Goal: Task Accomplishment & Management: Complete application form

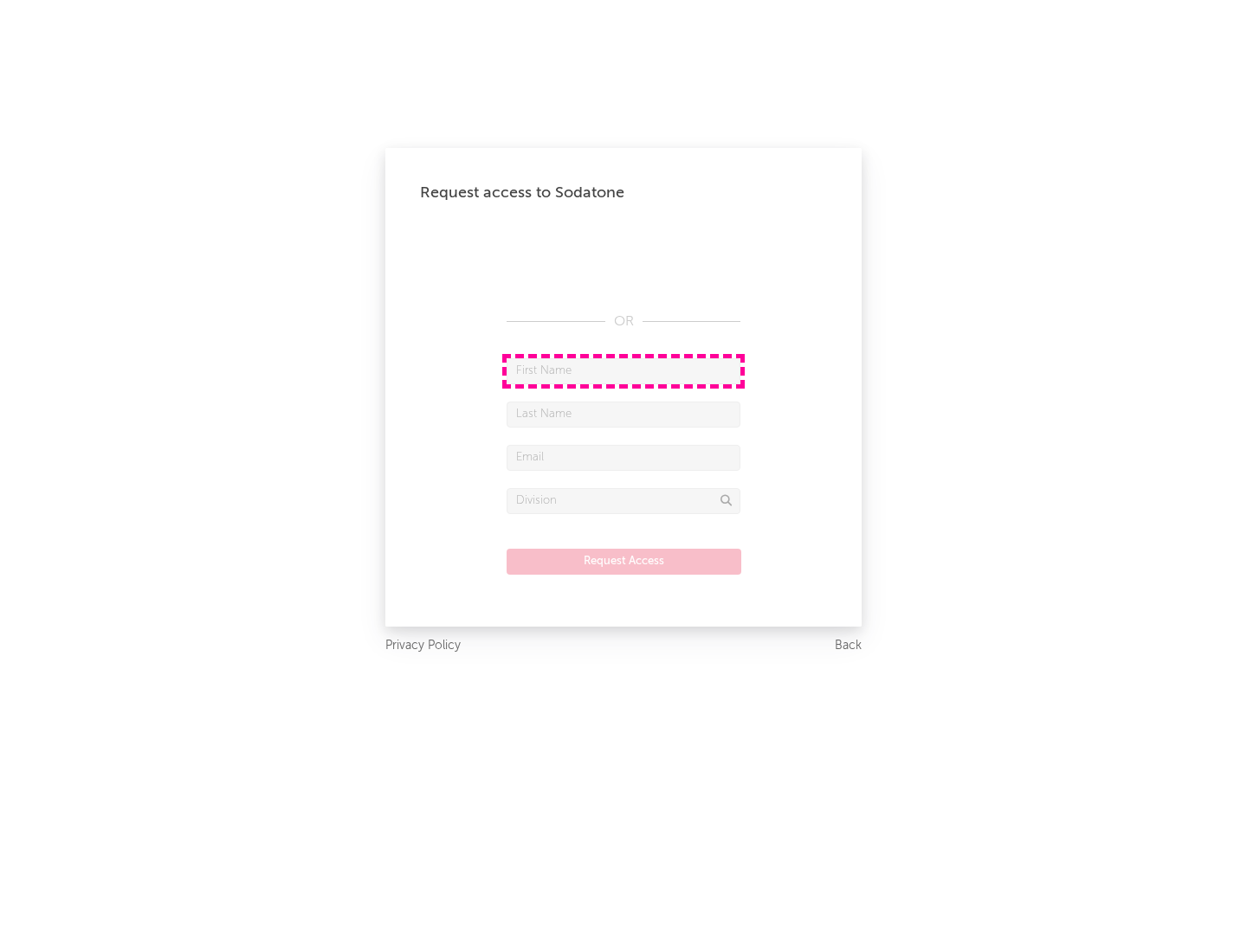
click at [624, 371] on input "text" at bounding box center [624, 372] width 234 height 26
type input "[PERSON_NAME]"
click at [624, 414] on input "text" at bounding box center [624, 415] width 234 height 26
type input "[PERSON_NAME]"
click at [624, 457] on input "text" at bounding box center [624, 458] width 234 height 26
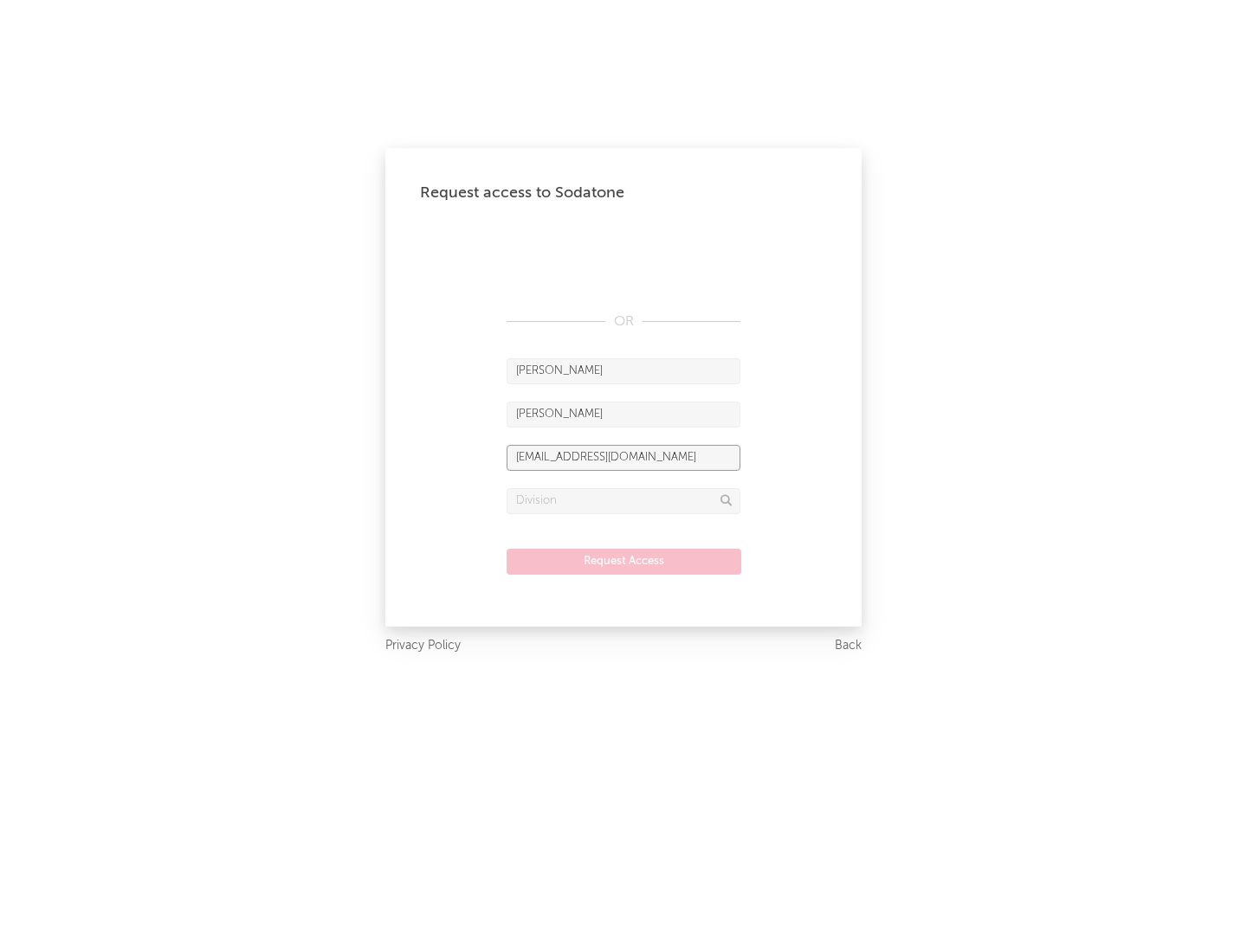
type input "[EMAIL_ADDRESS][DOMAIN_NAME]"
click at [624, 500] on input "text" at bounding box center [624, 501] width 234 height 26
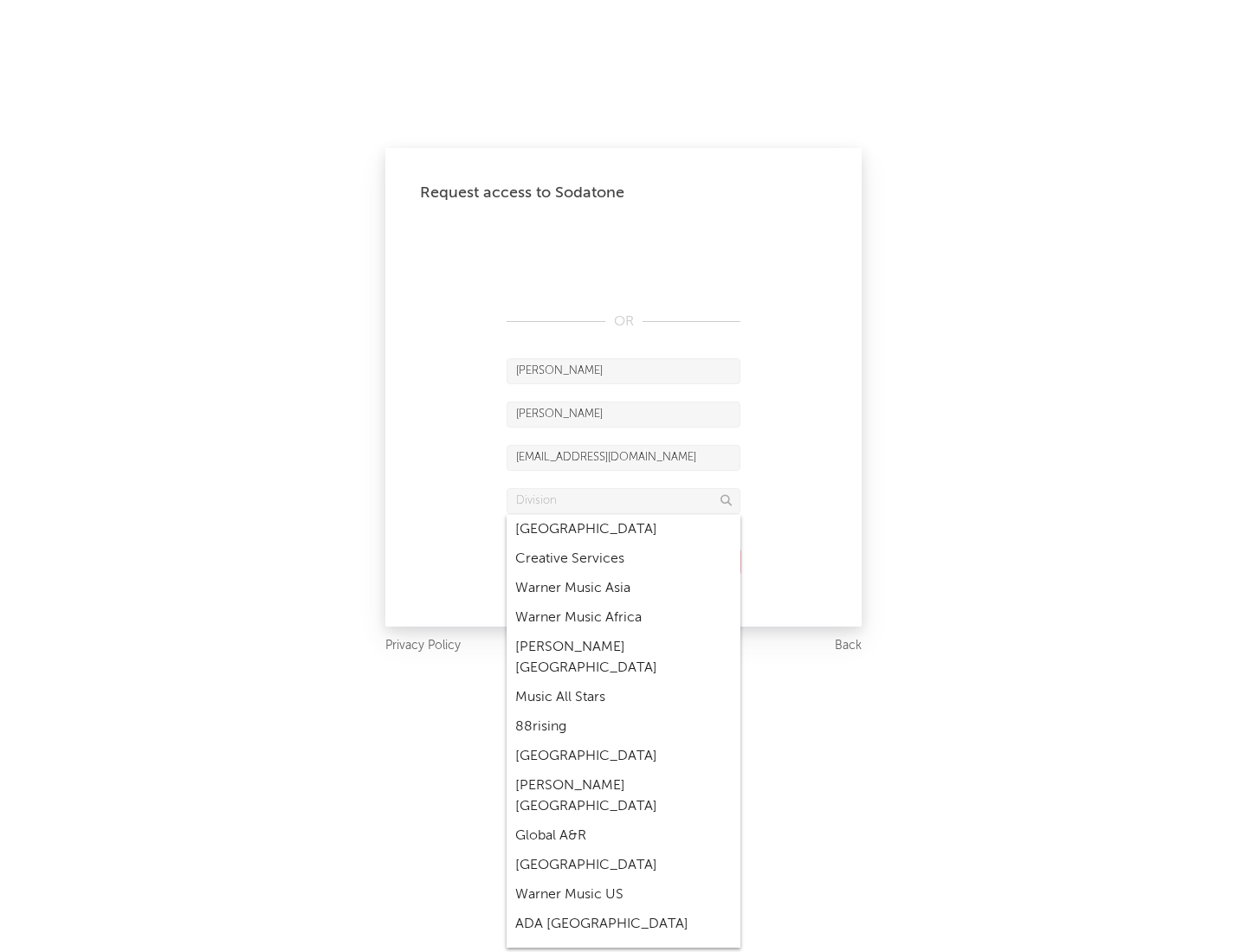
click at [624, 683] on div "Music All Stars" at bounding box center [624, 697] width 234 height 29
type input "Music All Stars"
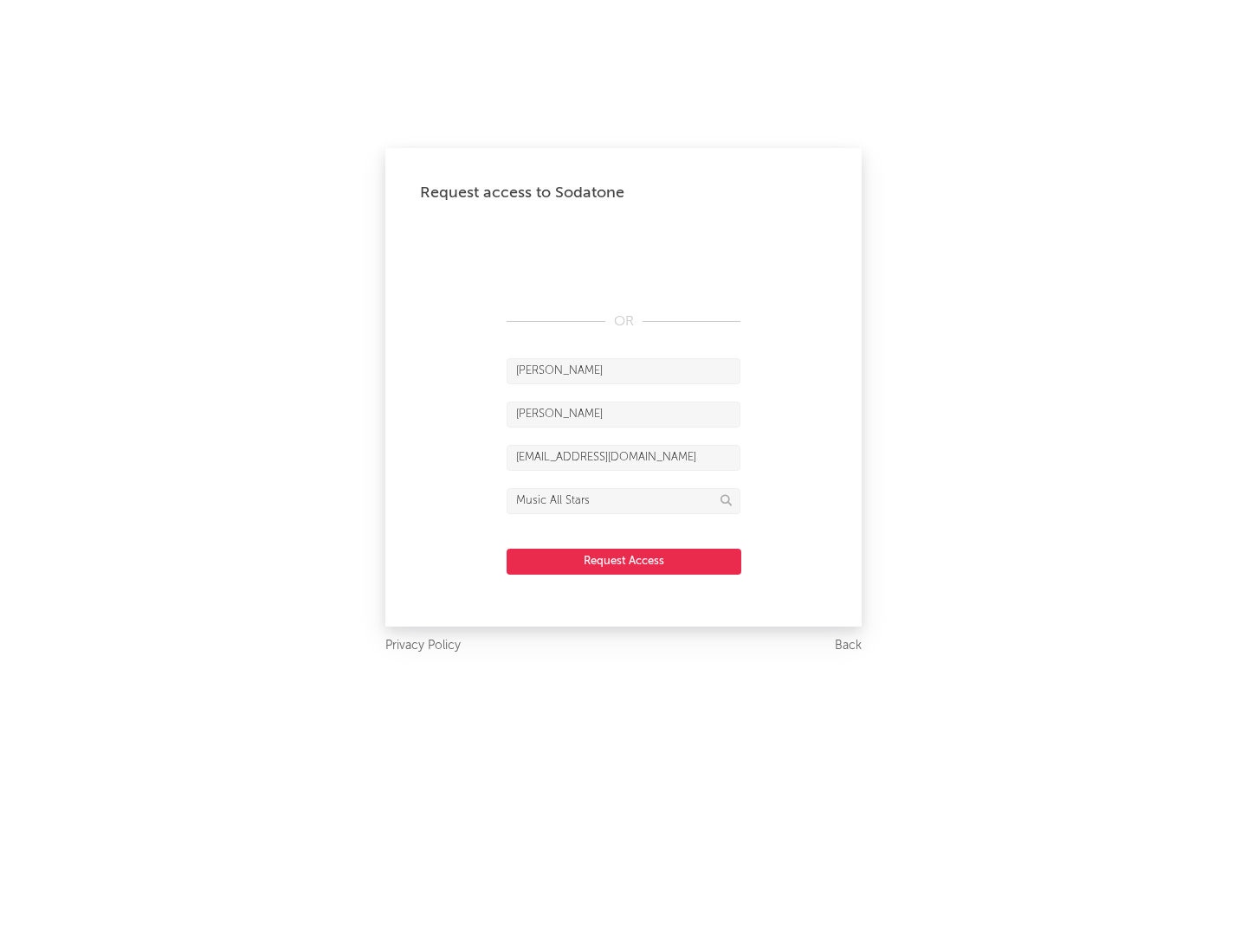
click at [624, 561] on button "Request Access" at bounding box center [624, 562] width 235 height 26
